Goal: Task Accomplishment & Management: Manage account settings

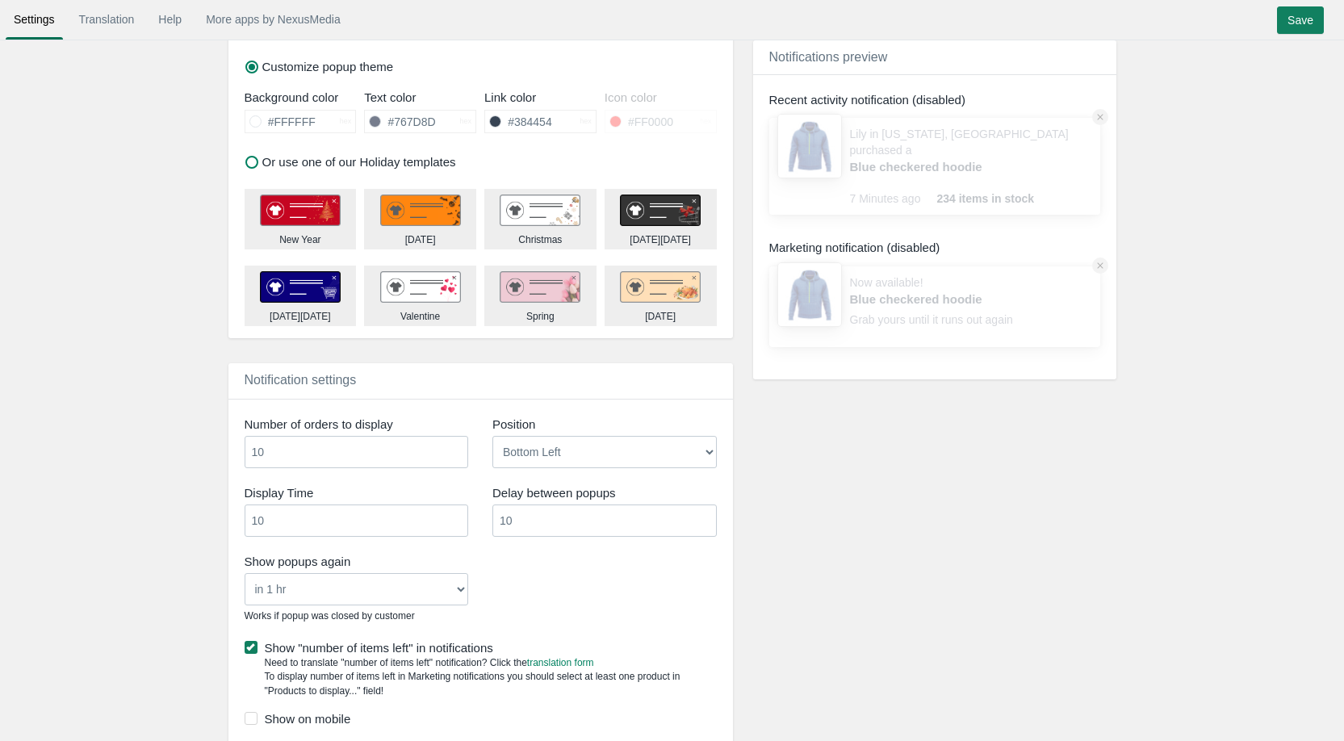
scroll to position [727, 0]
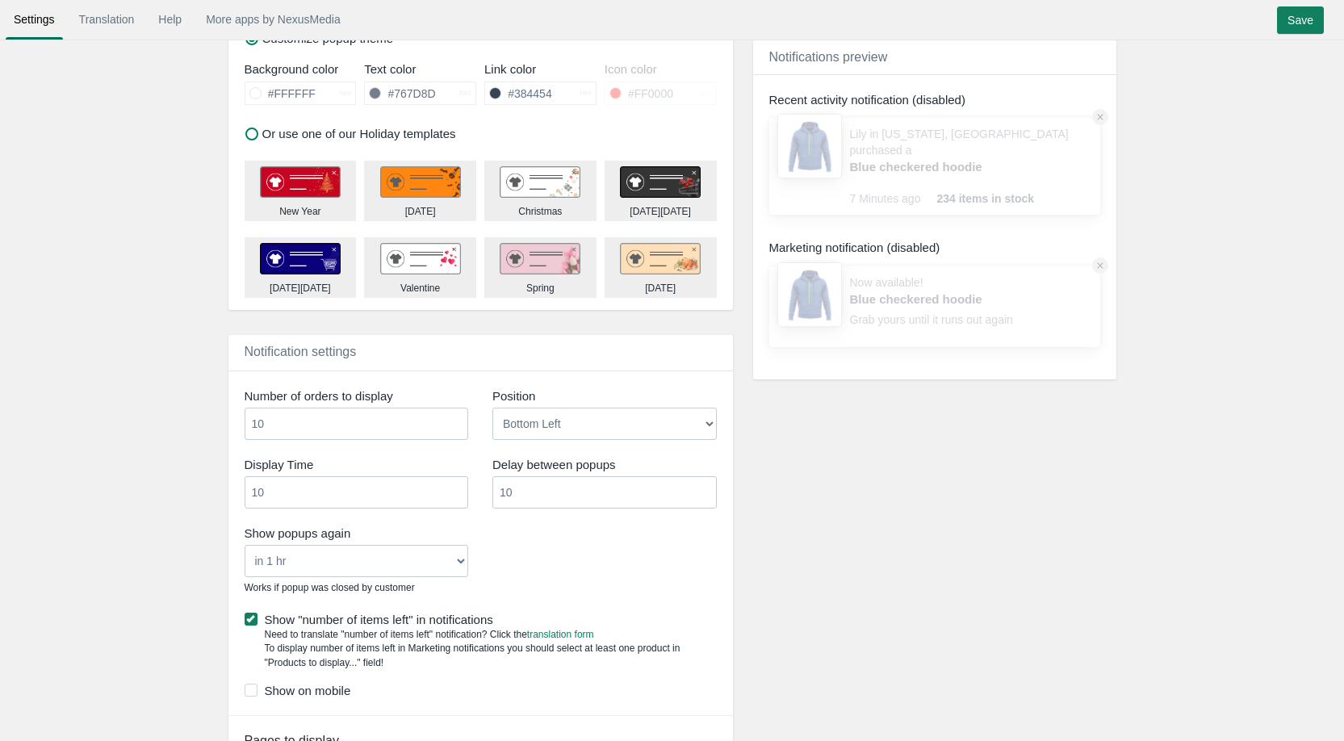
click at [350, 558] on select "Never in 1 hr in 4 hrs in 8 hrs in 24 hrs" at bounding box center [357, 561] width 224 height 32
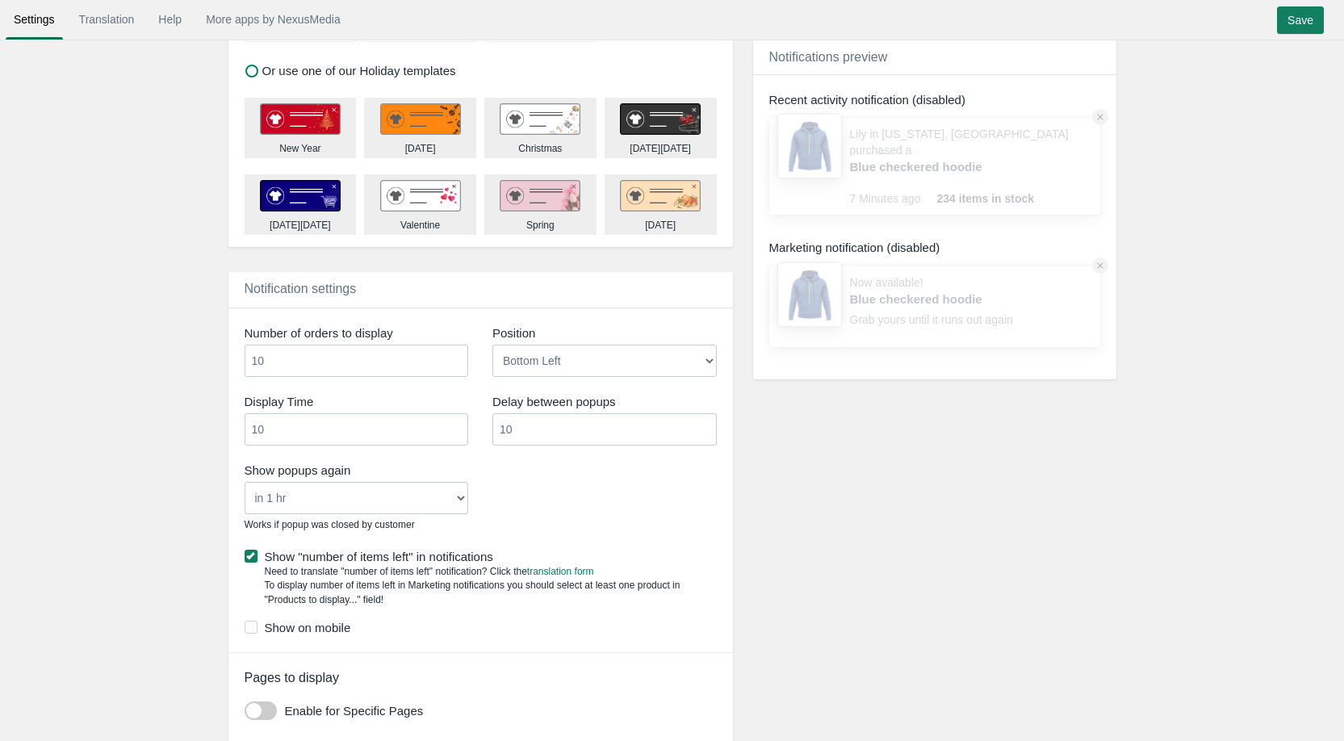
scroll to position [807, 0]
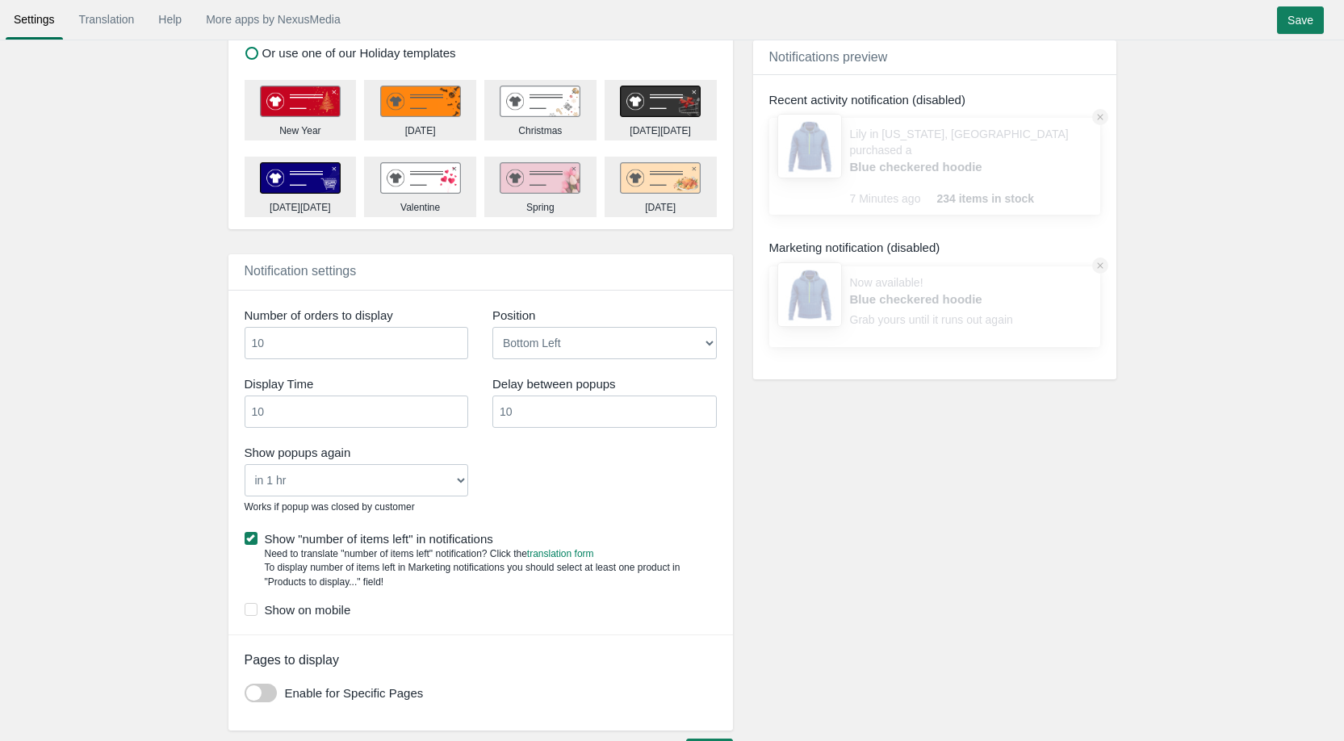
click at [251, 542] on span at bounding box center [251, 538] width 13 height 13
click at [493, 534] on input "Show "number of items left" in notifications" at bounding box center [493, 534] width 0 height 0
click at [251, 542] on span at bounding box center [251, 538] width 13 height 13
click at [493, 534] on input "Show "number of items left" in notifications" at bounding box center [493, 534] width 0 height 0
click at [251, 542] on span at bounding box center [251, 538] width 13 height 13
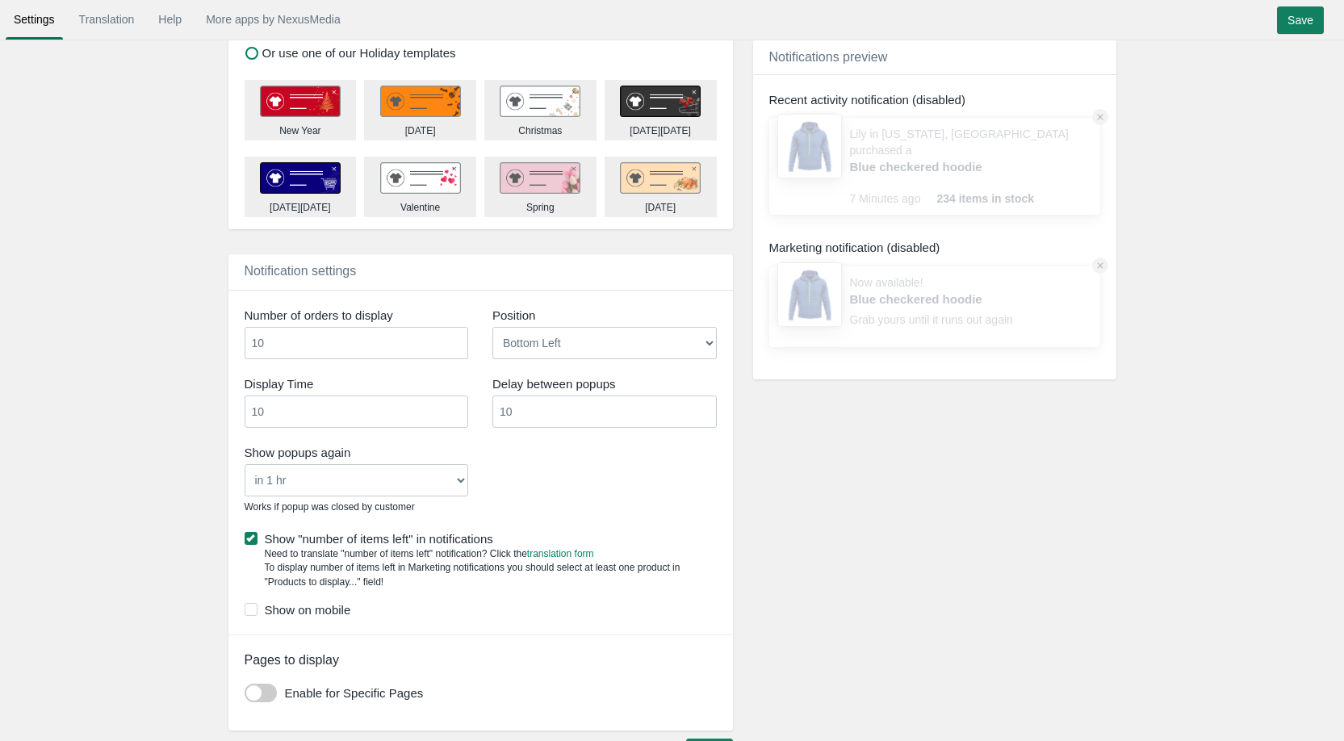
click at [493, 534] on input "Show "number of items left" in notifications" at bounding box center [493, 534] width 0 height 0
click at [257, 607] on span at bounding box center [251, 609] width 13 height 13
click at [350, 605] on input "Show on mobile" at bounding box center [350, 605] width 0 height 0
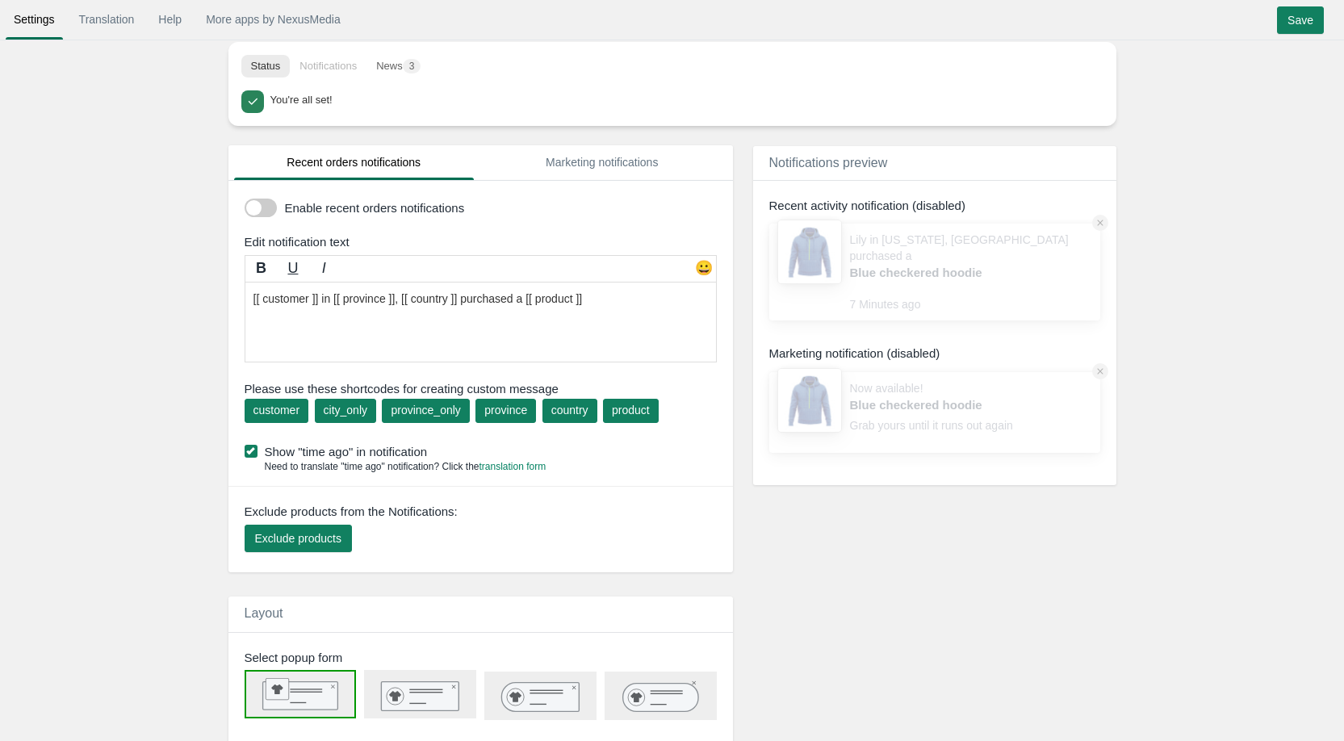
scroll to position [0, 0]
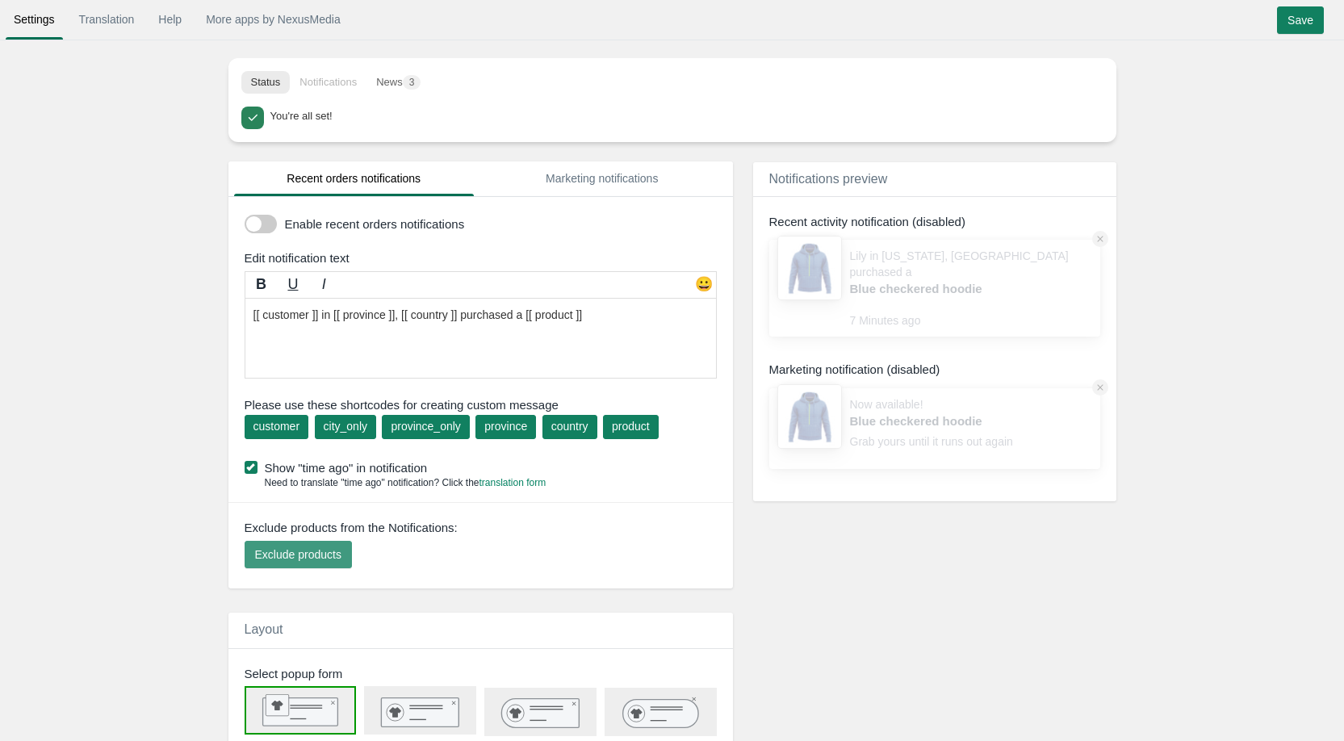
click at [312, 541] on button "Exclude products" at bounding box center [298, 554] width 107 height 27
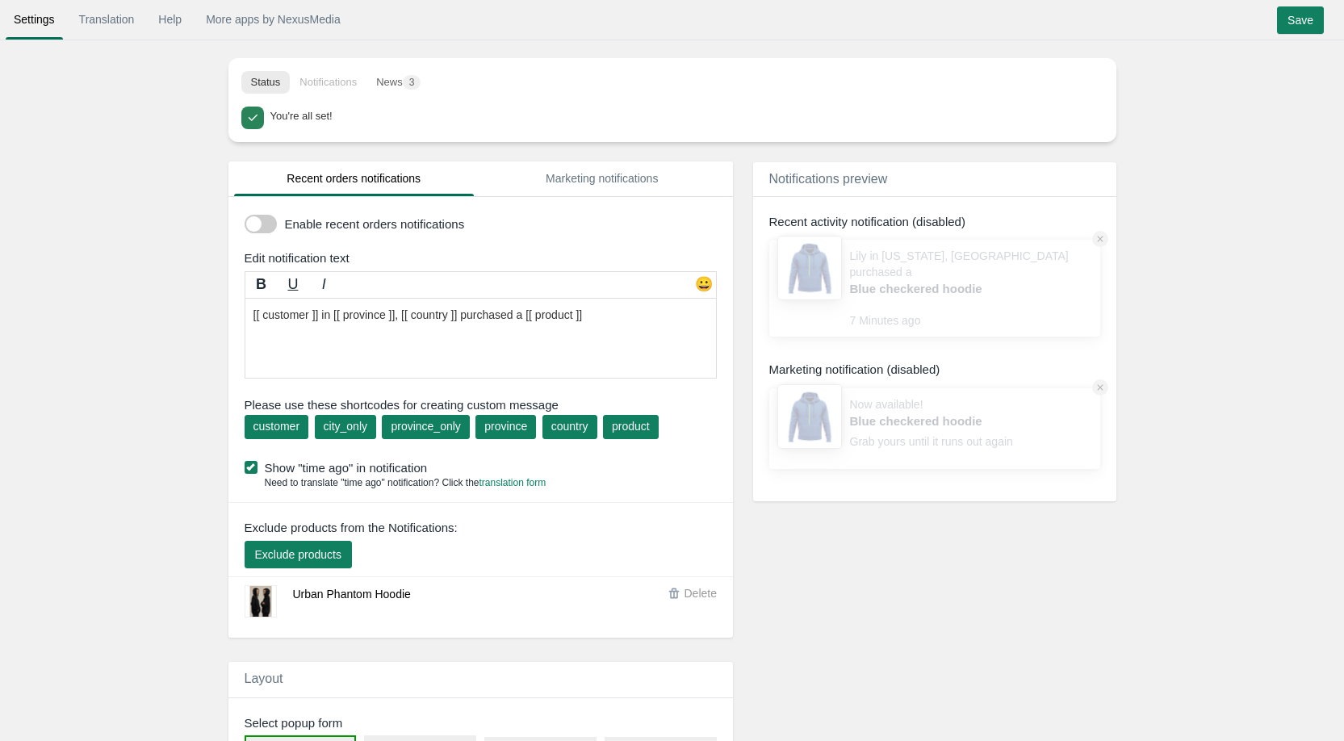
click at [255, 217] on span at bounding box center [261, 224] width 32 height 19
click at [245, 218] on input "checkbox" at bounding box center [245, 218] width 0 height 0
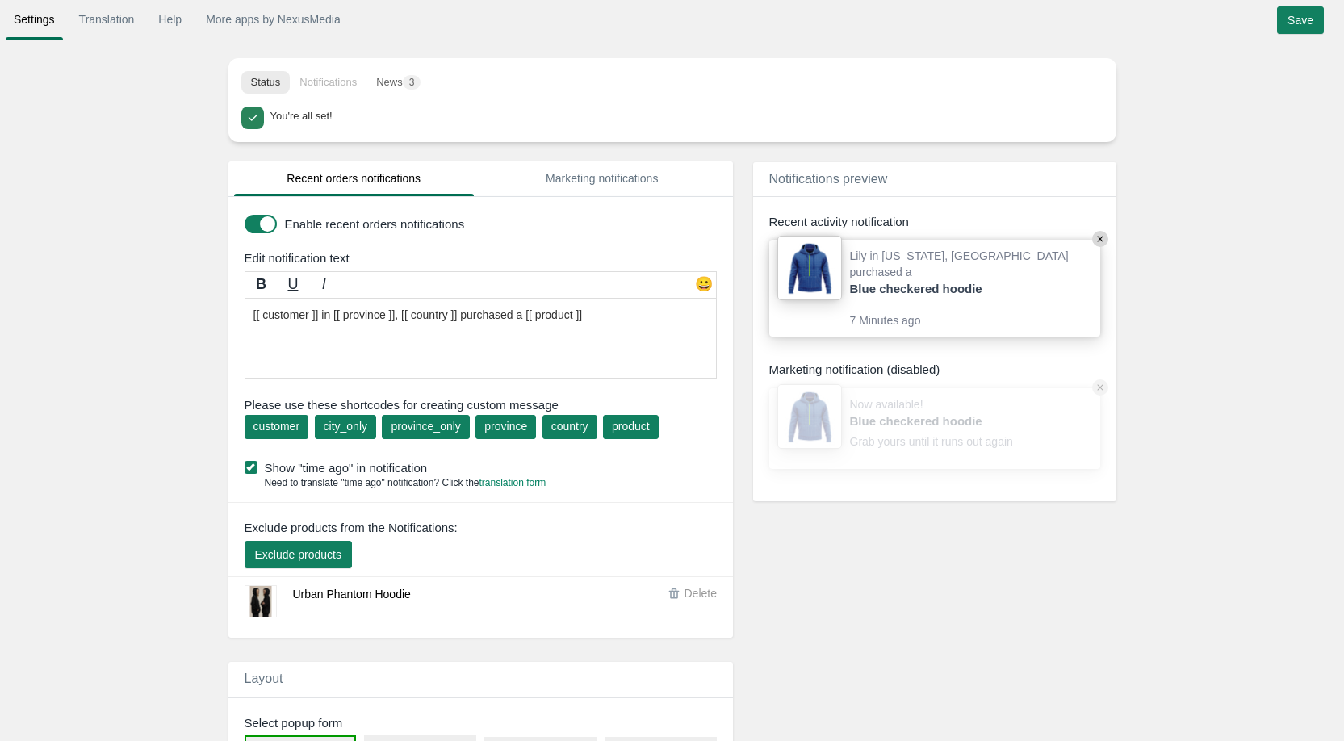
click at [255, 217] on span at bounding box center [261, 224] width 32 height 19
click at [245, 218] on input "checkbox" at bounding box center [245, 218] width 0 height 0
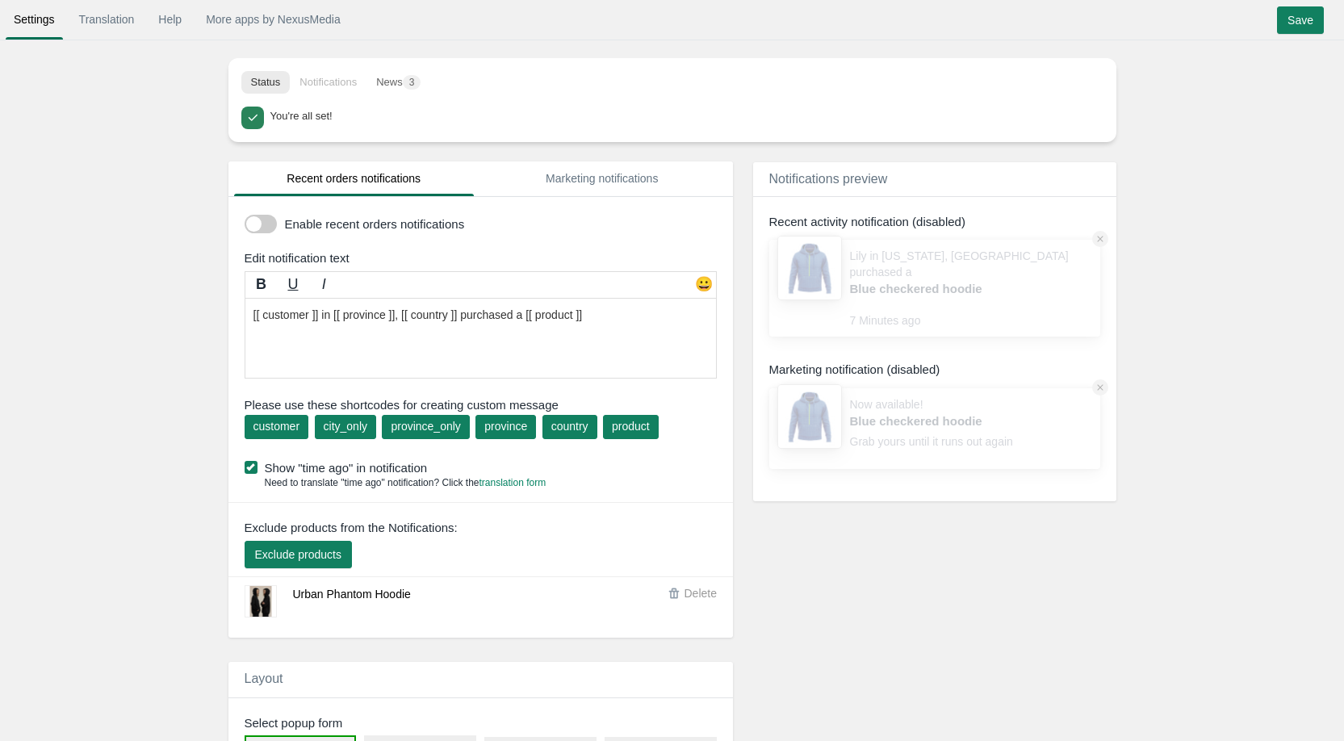
click at [255, 217] on span at bounding box center [261, 224] width 32 height 19
click at [245, 218] on input "checkbox" at bounding box center [245, 218] width 0 height 0
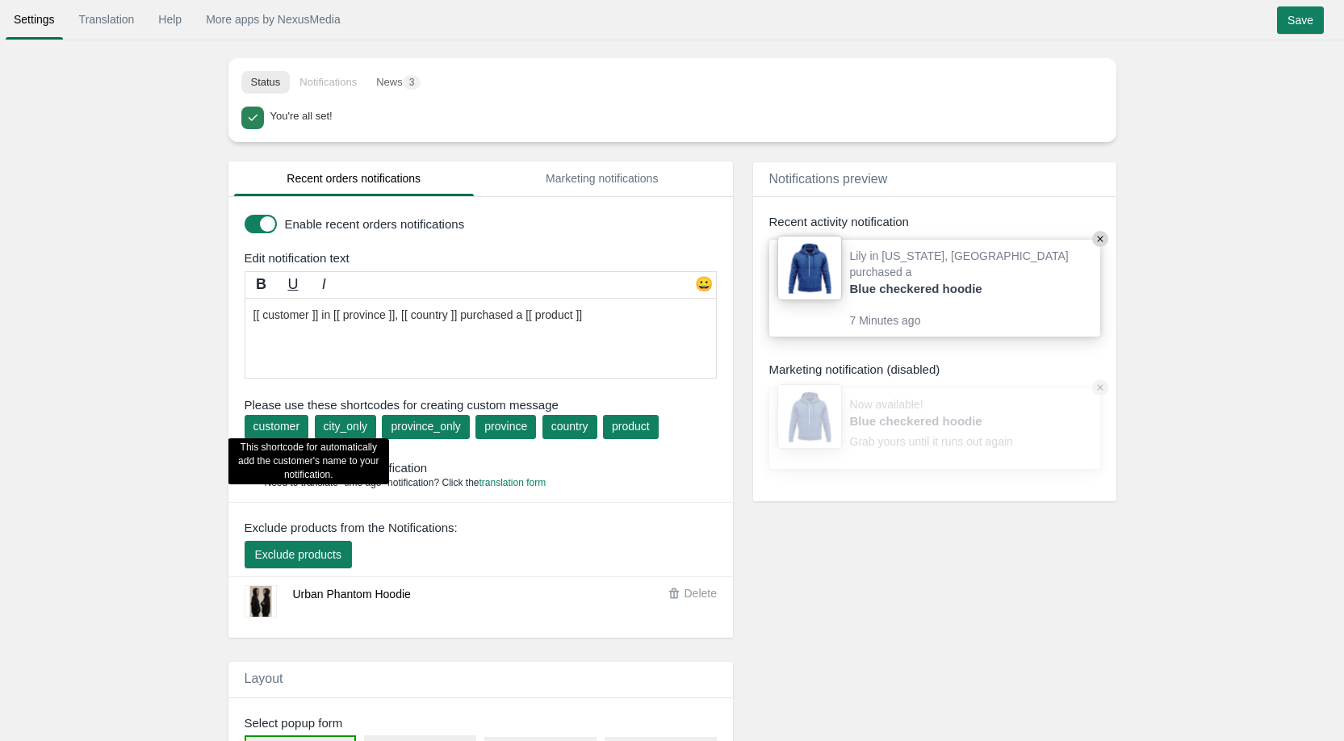
click at [285, 434] on div "customer This shortcode for automatically add the customer's name to your notif…" at bounding box center [277, 427] width 65 height 24
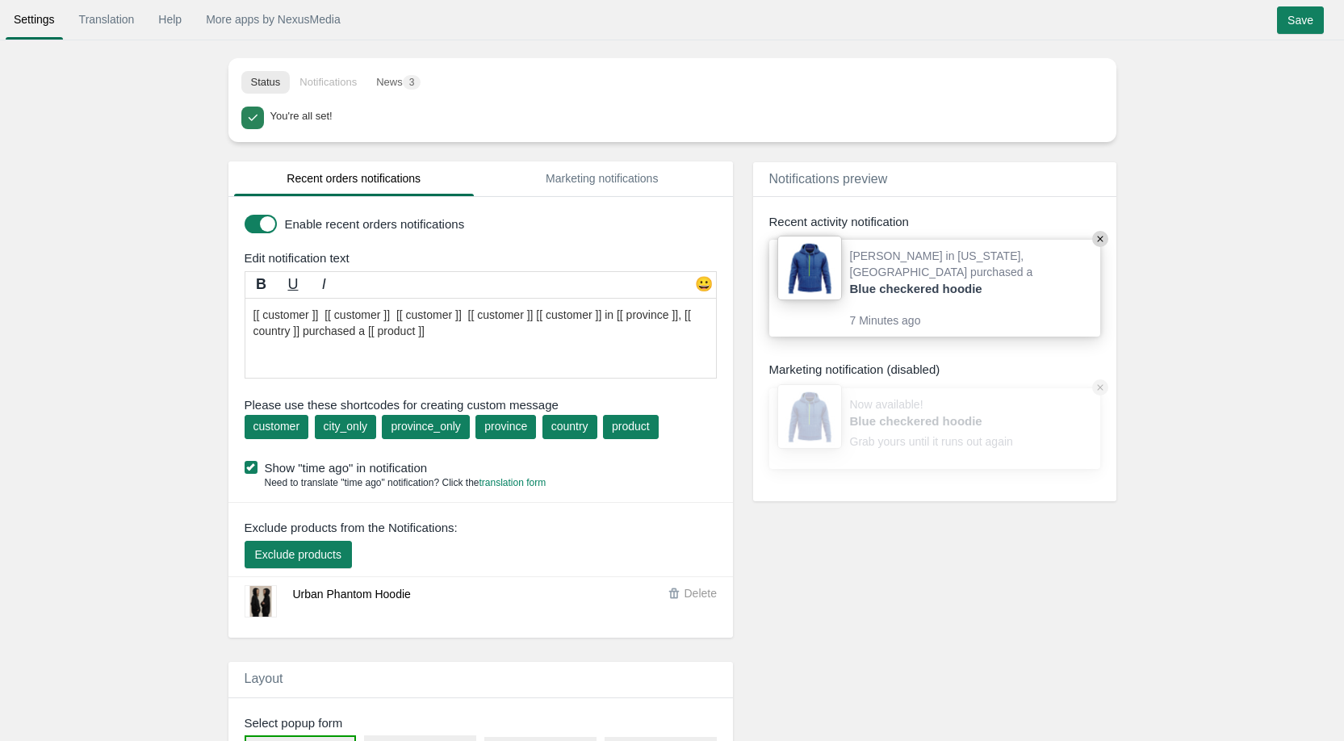
drag, startPoint x: 538, startPoint y: 314, endPoint x: 201, endPoint y: 304, distance: 336.8
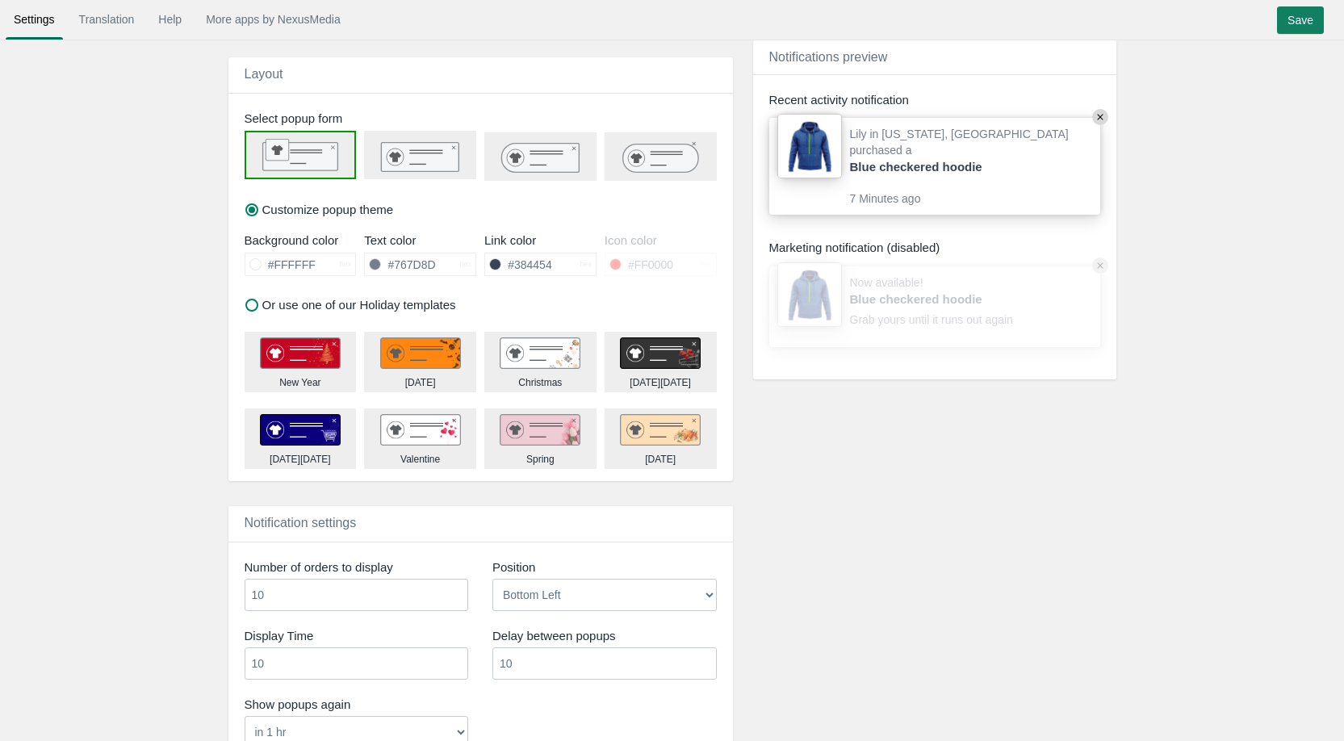
scroll to position [807, 0]
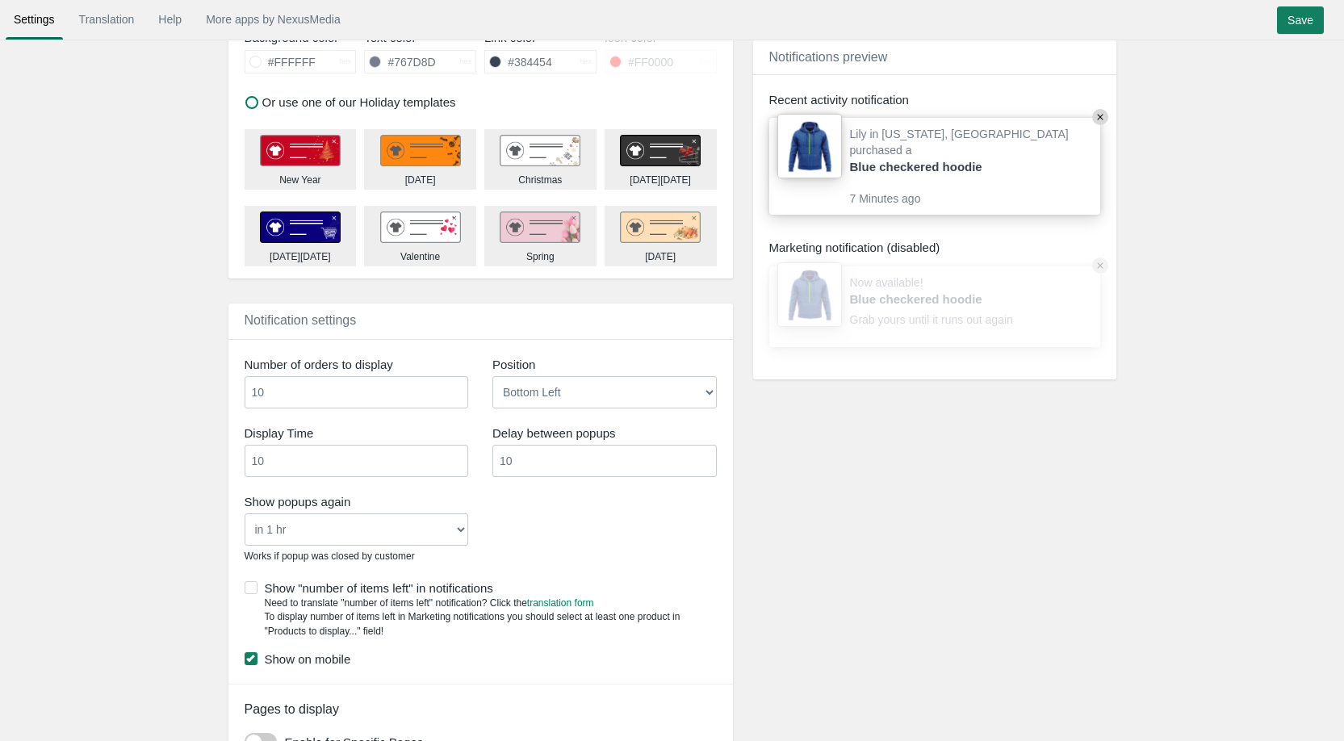
type textarea "[[ customer ]] in [[ province ]], [[ country ]] purchased a [[ product ]]"
click at [308, 395] on input "10" at bounding box center [357, 392] width 224 height 32
click at [454, 387] on input "11" at bounding box center [357, 392] width 224 height 32
click at [454, 387] on input "12" at bounding box center [357, 392] width 224 height 32
click at [454, 387] on input "13" at bounding box center [357, 392] width 224 height 32
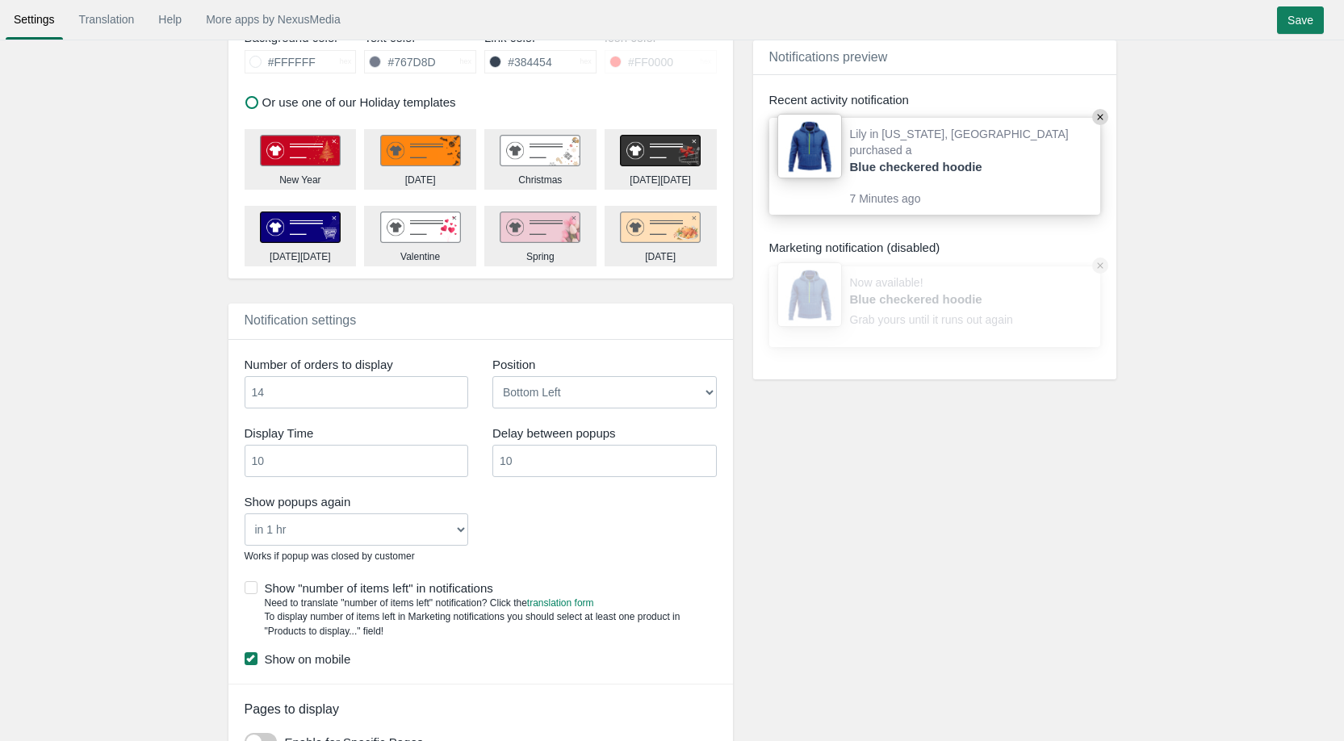
click at [454, 387] on input "14" at bounding box center [357, 392] width 224 height 32
type input "15"
click at [454, 387] on input "15" at bounding box center [357, 392] width 224 height 32
click at [530, 528] on div "Show popups again Never in 1 hr in 4 hrs in 8 hrs in 24 hrs Works if popup was …" at bounding box center [480, 530] width 496 height 82
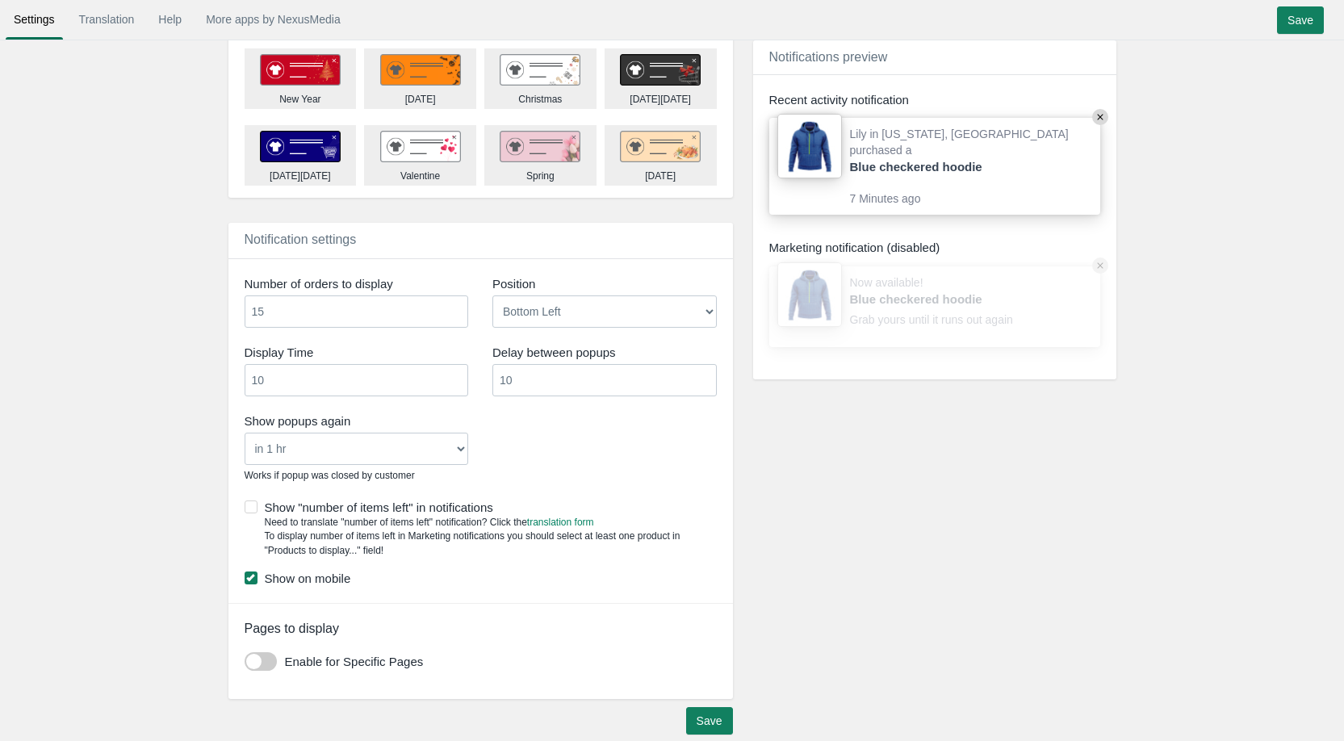
scroll to position [902, 0]
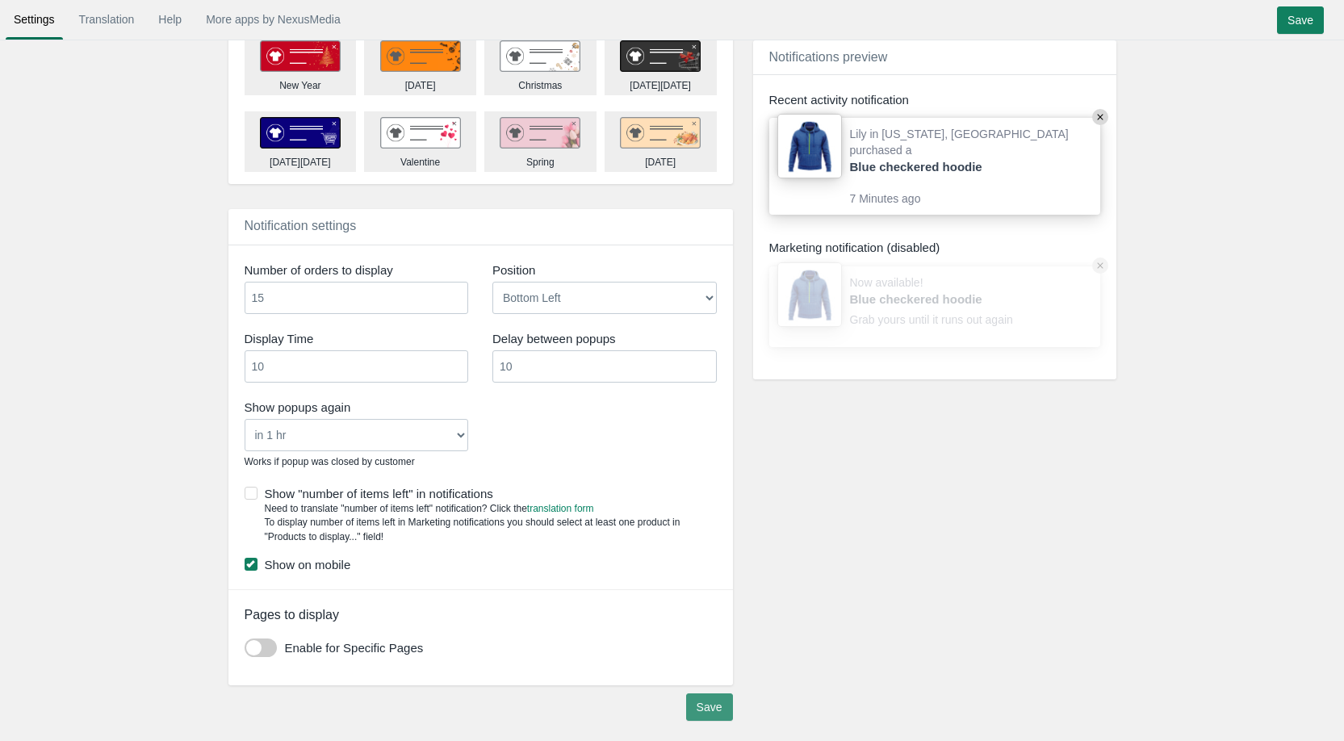
click at [700, 696] on input "Save" at bounding box center [709, 706] width 47 height 27
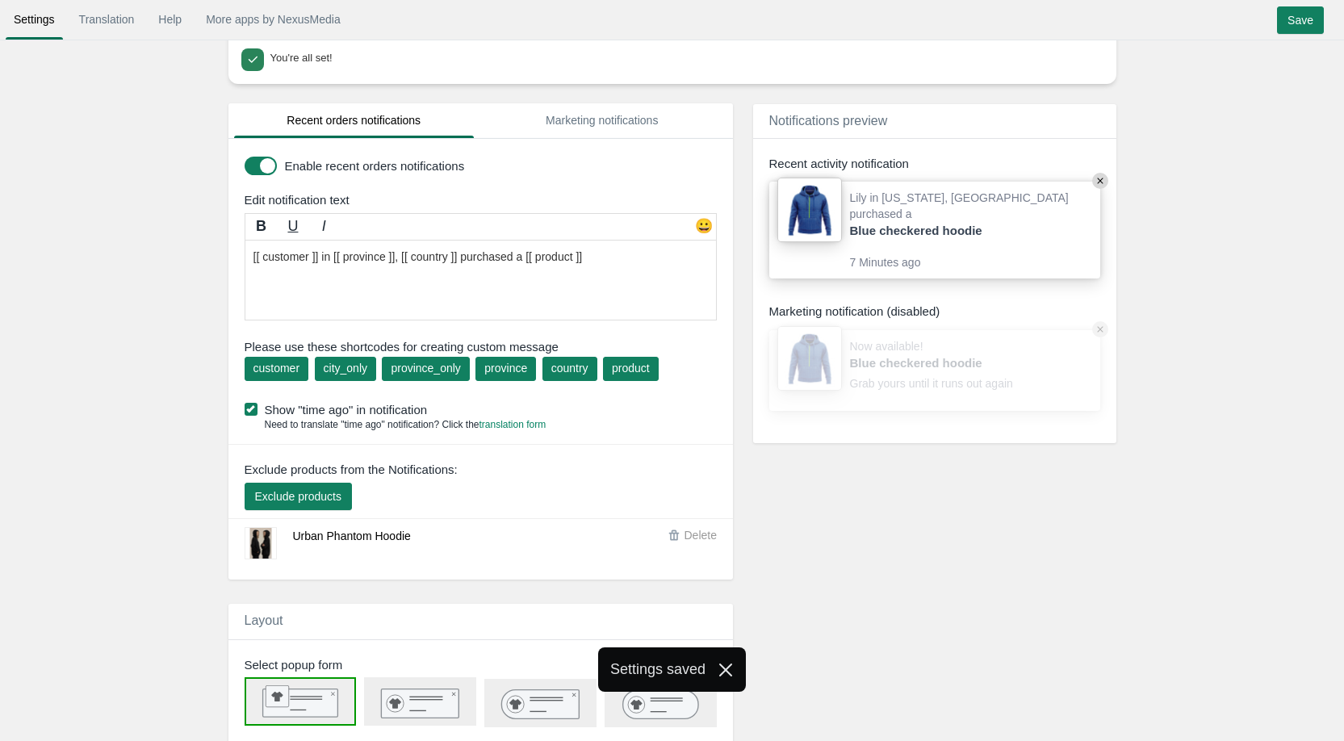
scroll to position [0, 0]
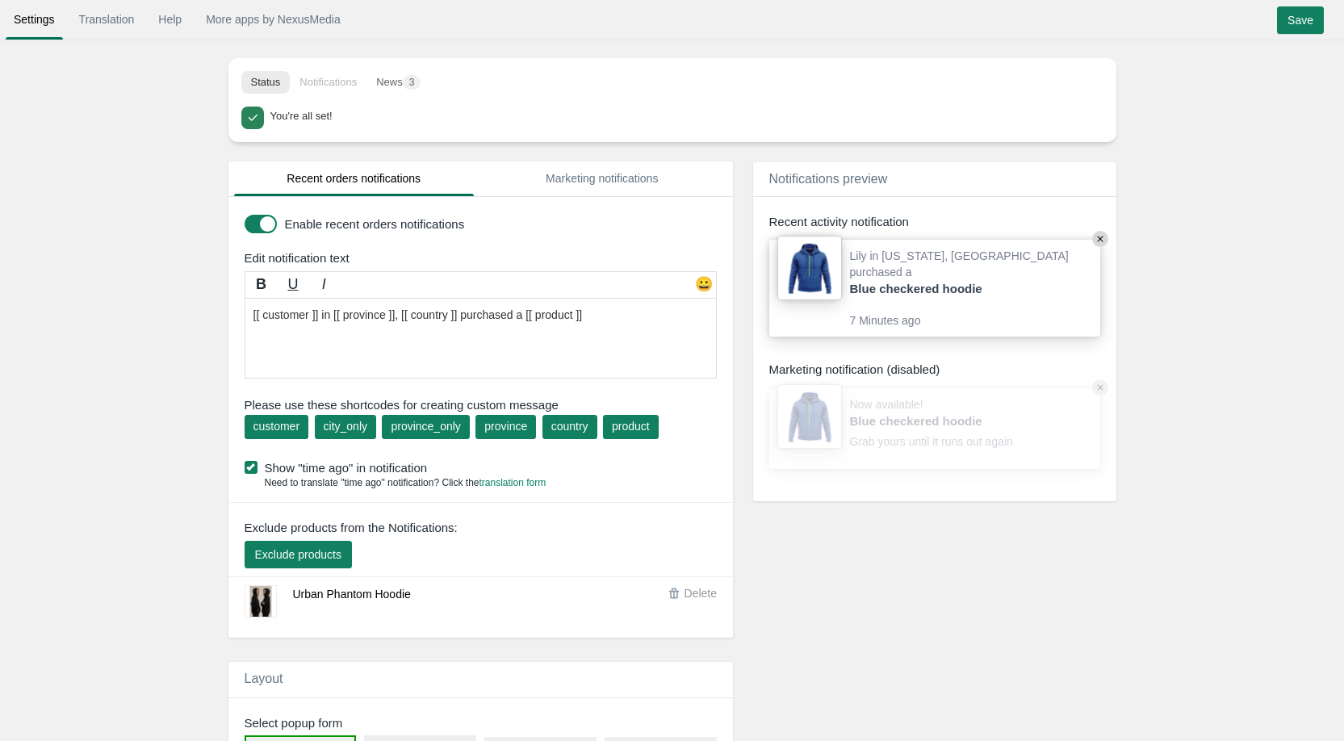
click at [333, 84] on li "Notifications" at bounding box center [328, 82] width 77 height 23
click at [383, 83] on button "News 3" at bounding box center [399, 82] width 64 height 23
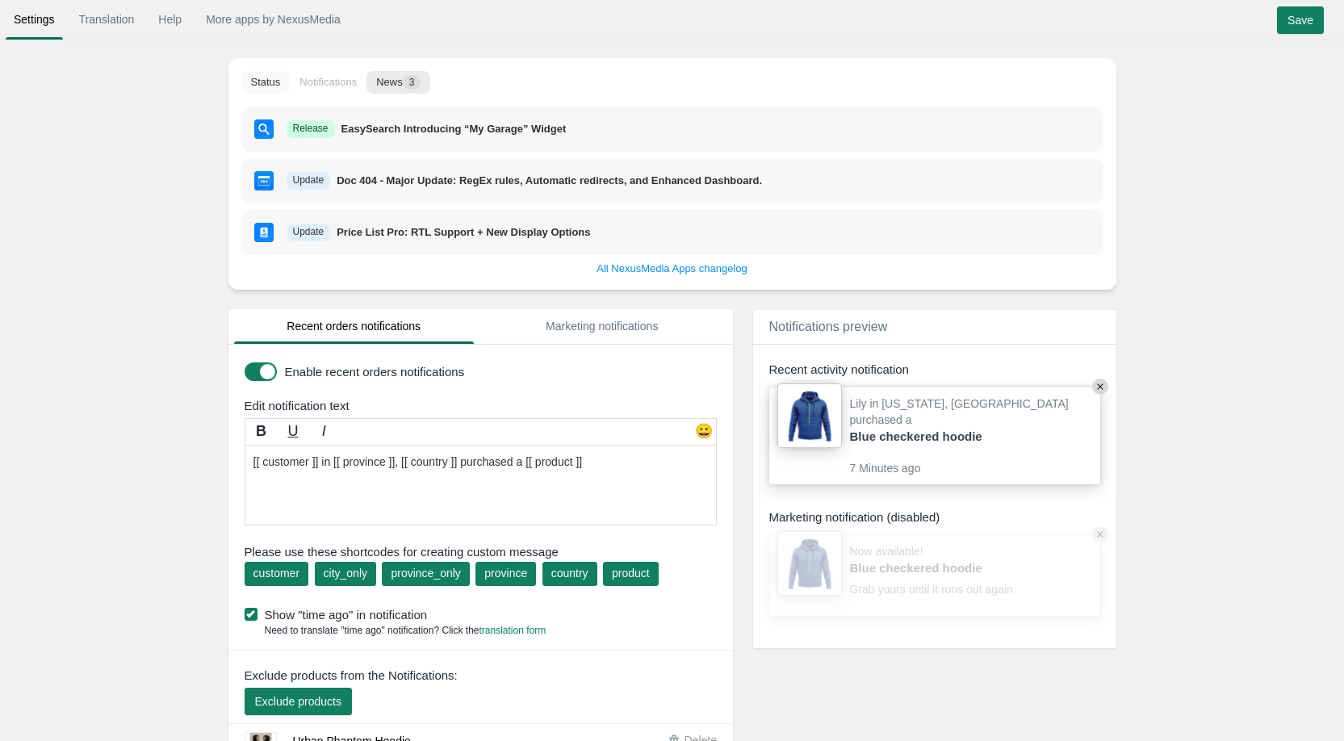
click at [277, 84] on button "Status" at bounding box center [265, 82] width 49 height 23
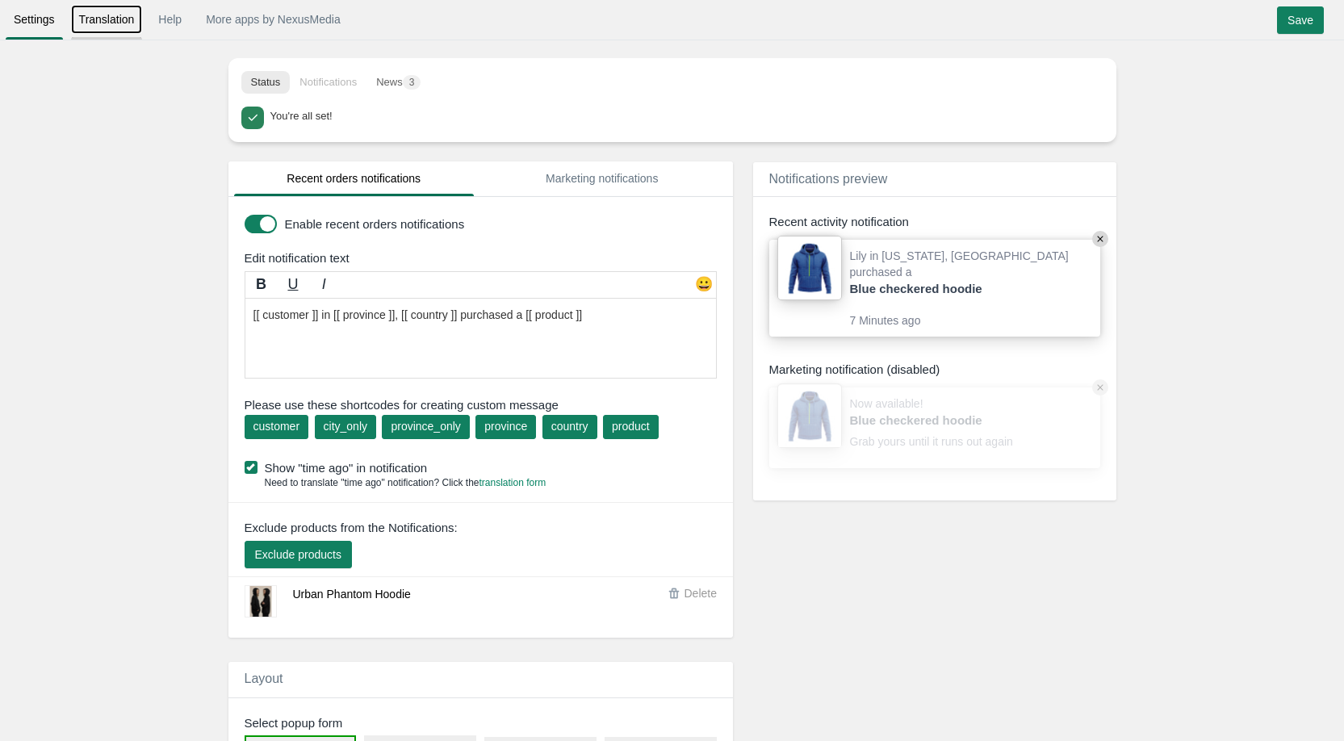
click at [107, 14] on link "Translation" at bounding box center [107, 19] width 72 height 29
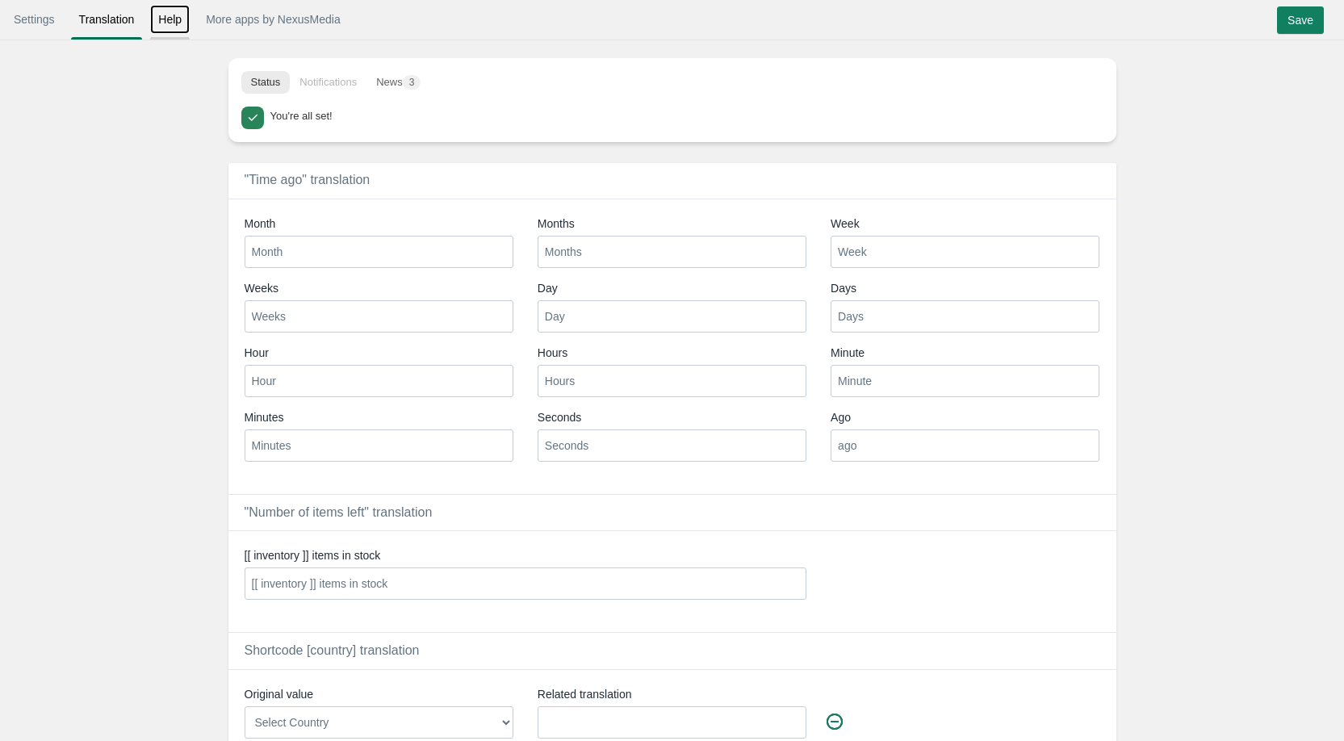
click at [165, 19] on link "Help" at bounding box center [170, 19] width 40 height 29
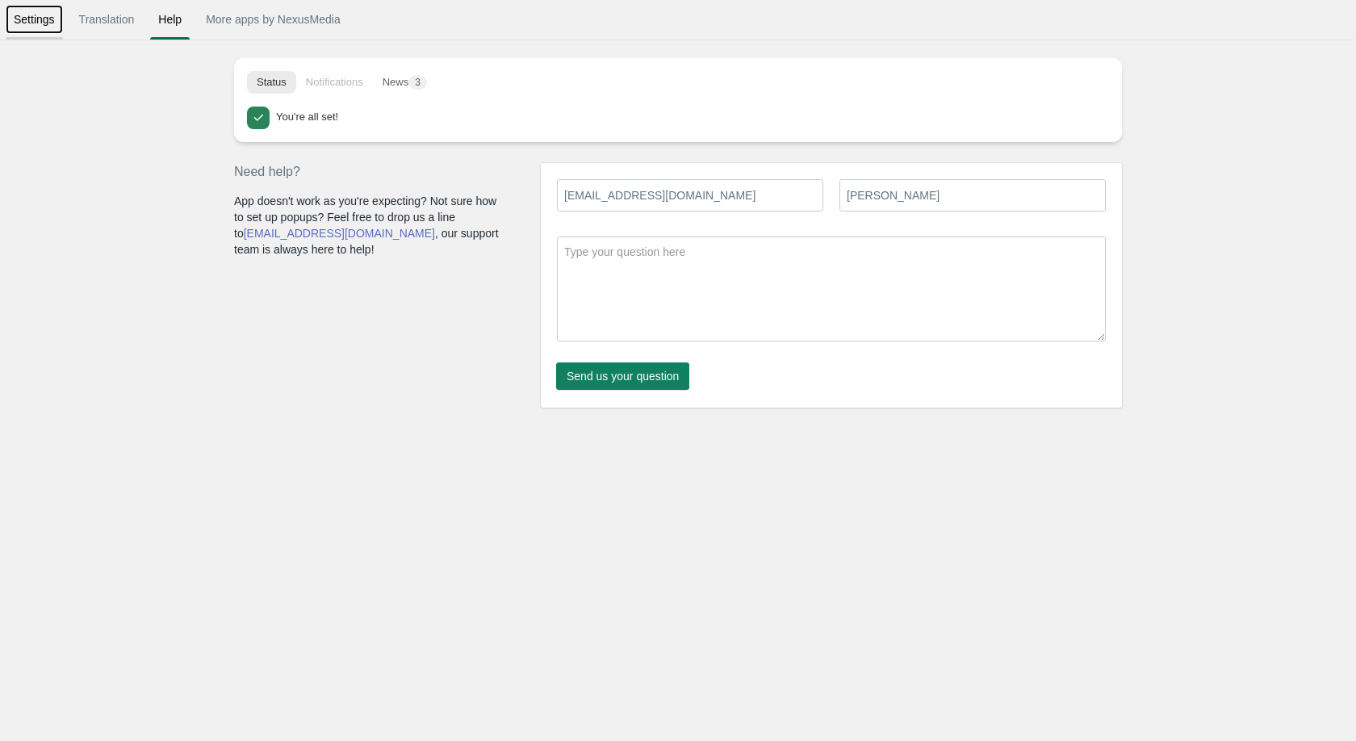
click at [41, 16] on link "Settings" at bounding box center [34, 19] width 57 height 29
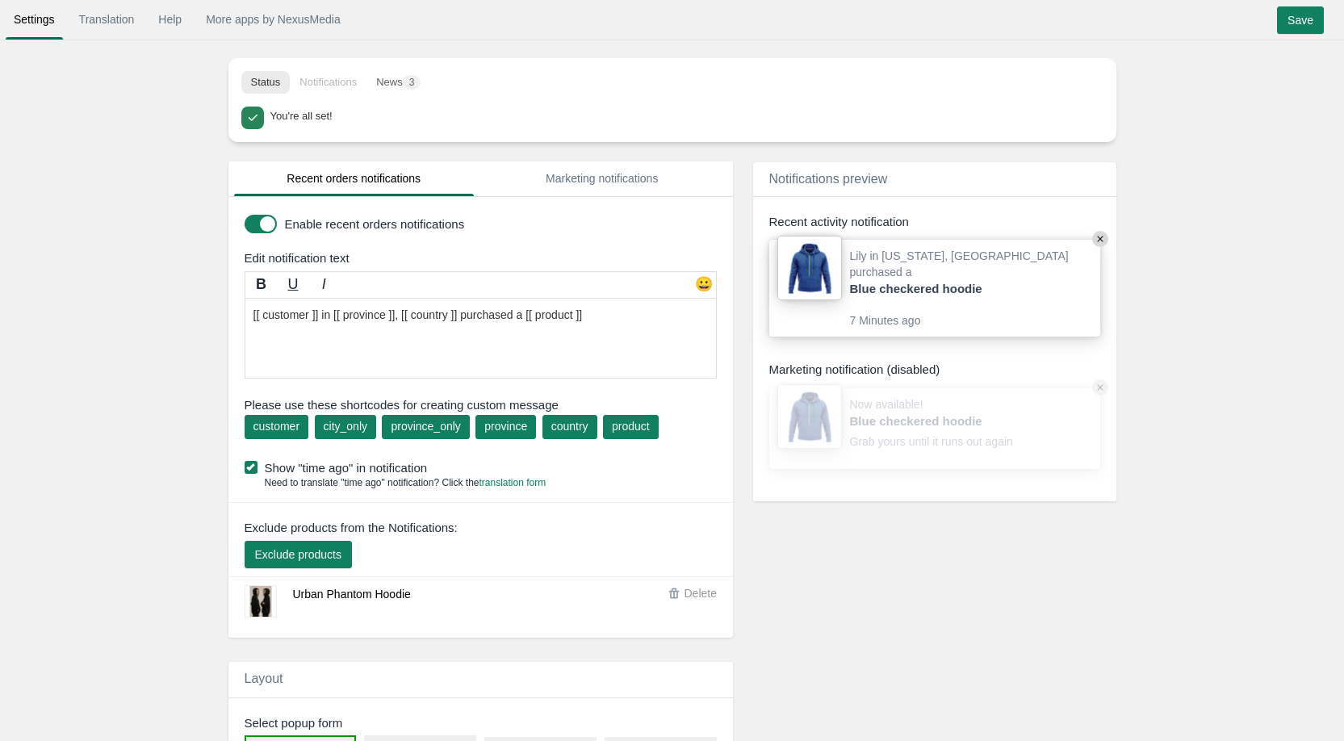
click at [1275, 27] on div "Save" at bounding box center [1306, 21] width 70 height 27
click at [1283, 25] on input "Save" at bounding box center [1300, 19] width 47 height 27
click at [558, 183] on link "Marketing notifications" at bounding box center [602, 178] width 241 height 35
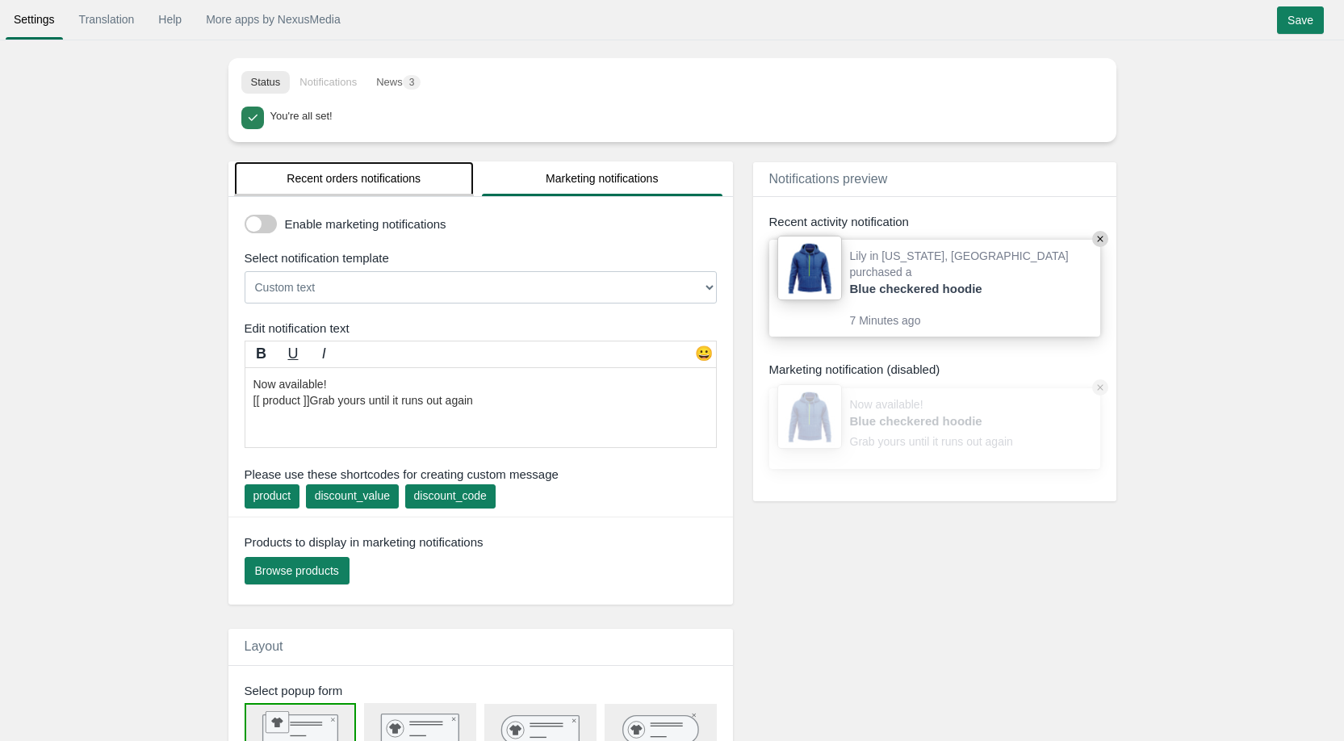
click at [402, 177] on link "Recent orders notifications" at bounding box center [354, 178] width 241 height 35
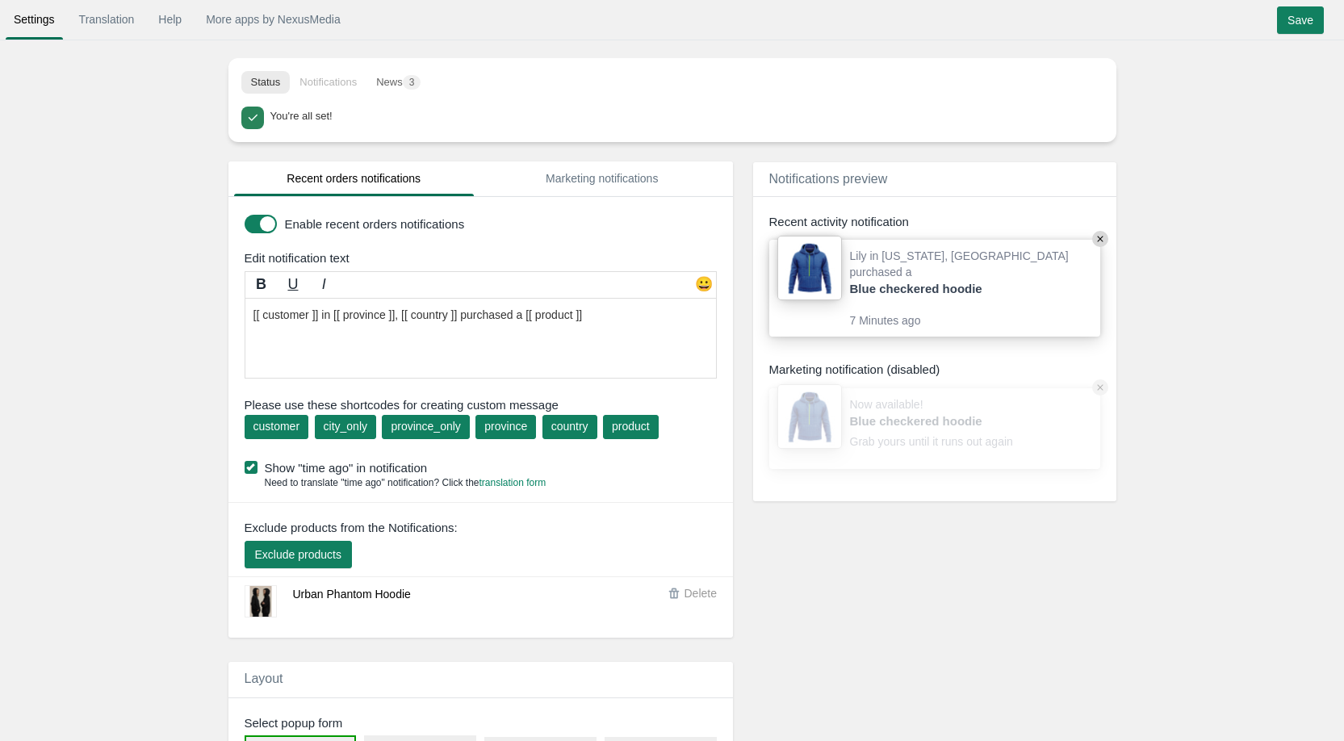
click at [689, 591] on span "Delete" at bounding box center [701, 593] width 32 height 13
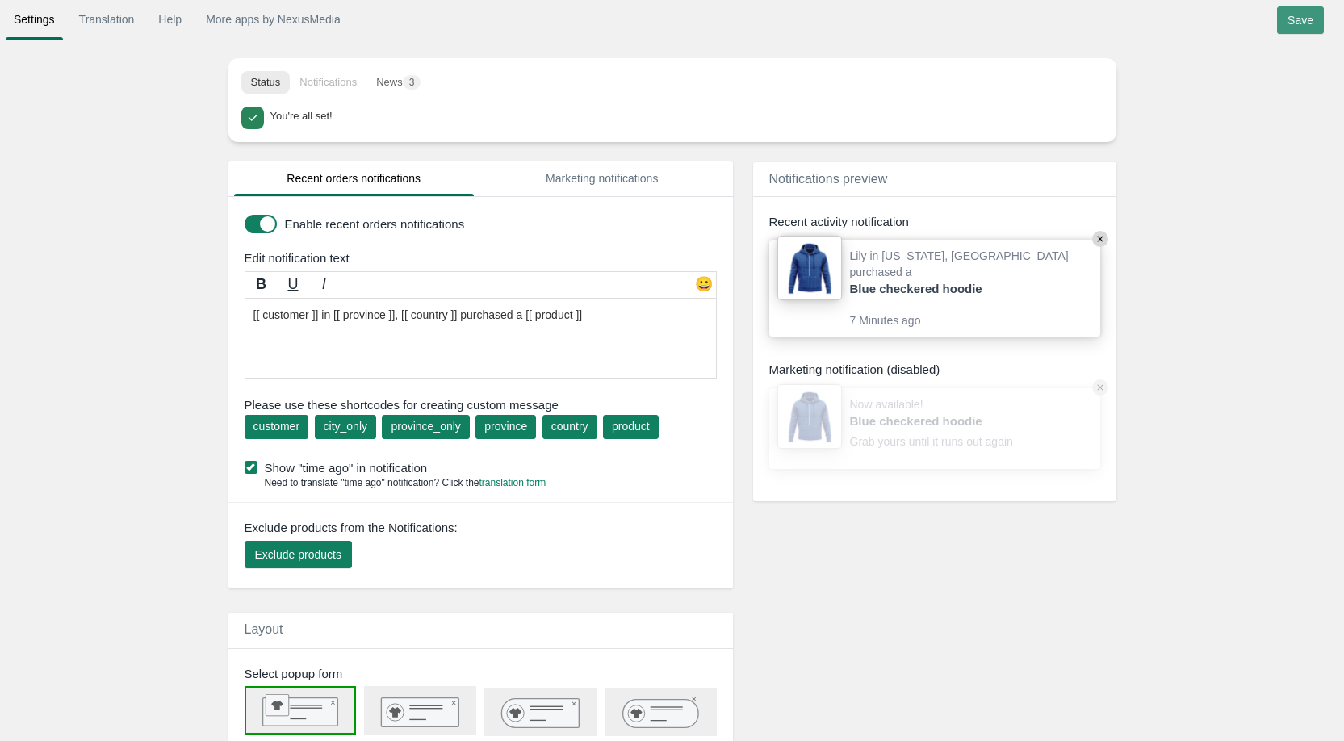
click at [1296, 27] on input "Save" at bounding box center [1300, 19] width 47 height 27
click at [1295, 29] on input "Save" at bounding box center [1300, 19] width 47 height 27
